Goal: Task Accomplishment & Management: Use online tool/utility

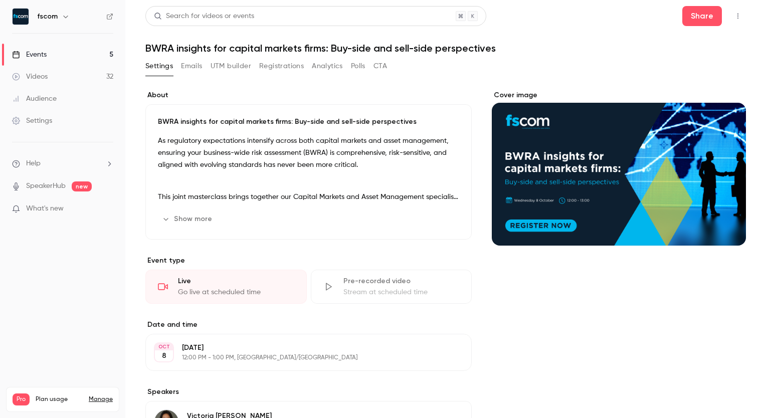
click at [224, 286] on div "Live" at bounding box center [236, 281] width 116 height 10
click at [725, 25] on div "Share" at bounding box center [714, 16] width 64 height 20
click at [734, 19] on icon "button" at bounding box center [738, 16] width 8 height 7
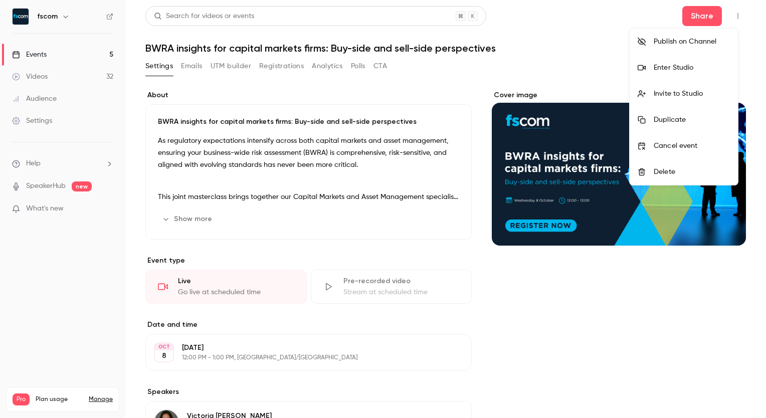
click at [673, 71] on div "Enter Studio" at bounding box center [692, 68] width 76 height 10
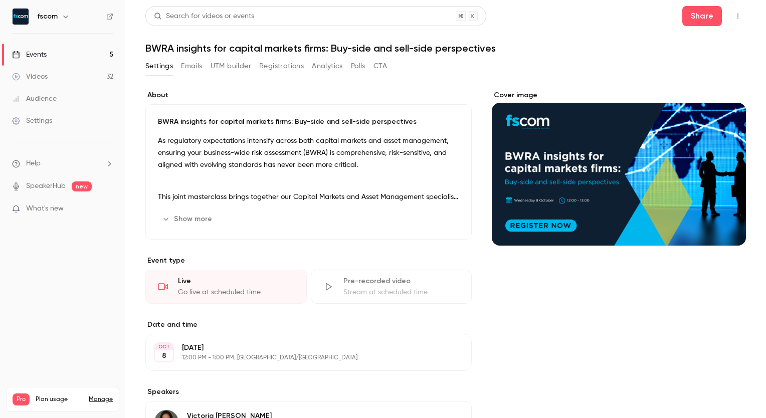
click at [42, 51] on div "Events" at bounding box center [29, 55] width 35 height 10
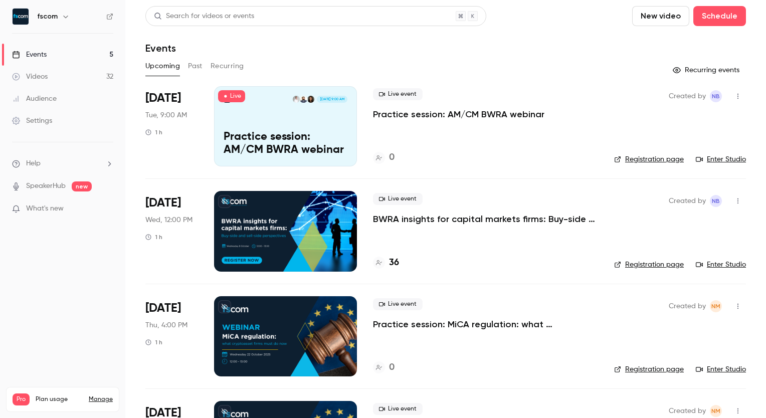
click at [409, 111] on p "Practice session: AM/CM BWRA webinar" at bounding box center [458, 114] width 171 height 12
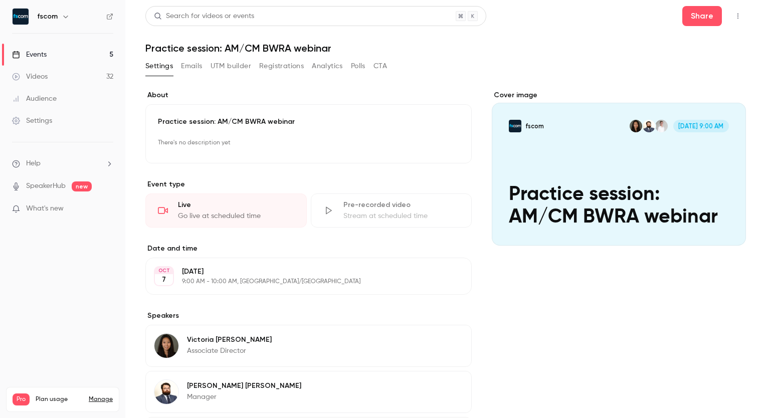
click at [738, 16] on icon "button" at bounding box center [738, 17] width 1 height 6
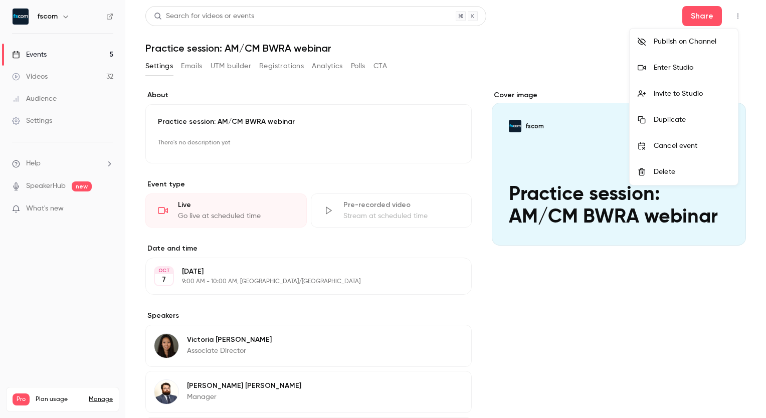
click at [680, 64] on div "Enter Studio" at bounding box center [692, 68] width 76 height 10
